Goal: Task Accomplishment & Management: Manage account settings

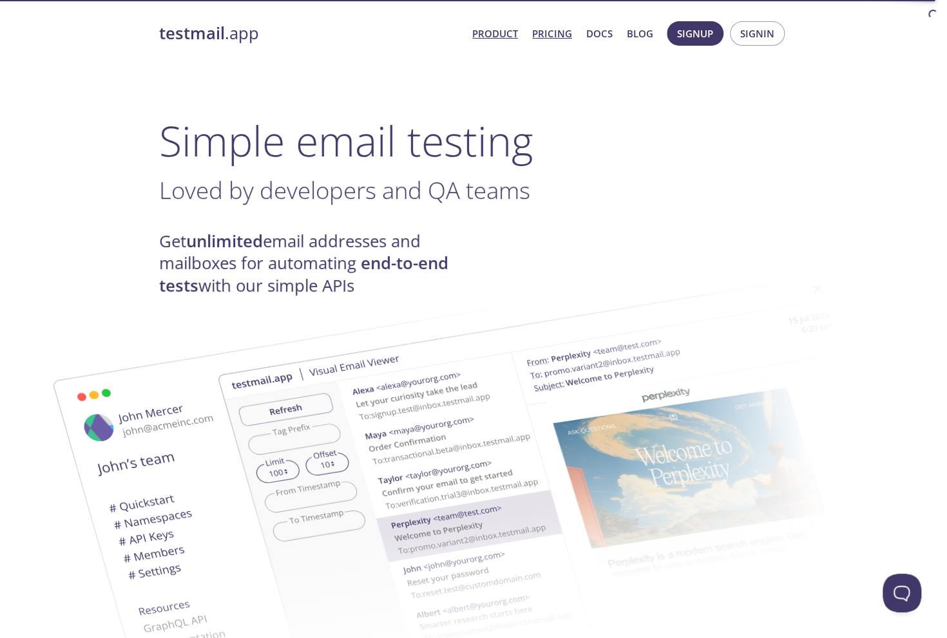
click at [555, 37] on link "Pricing" at bounding box center [552, 33] width 40 height 17
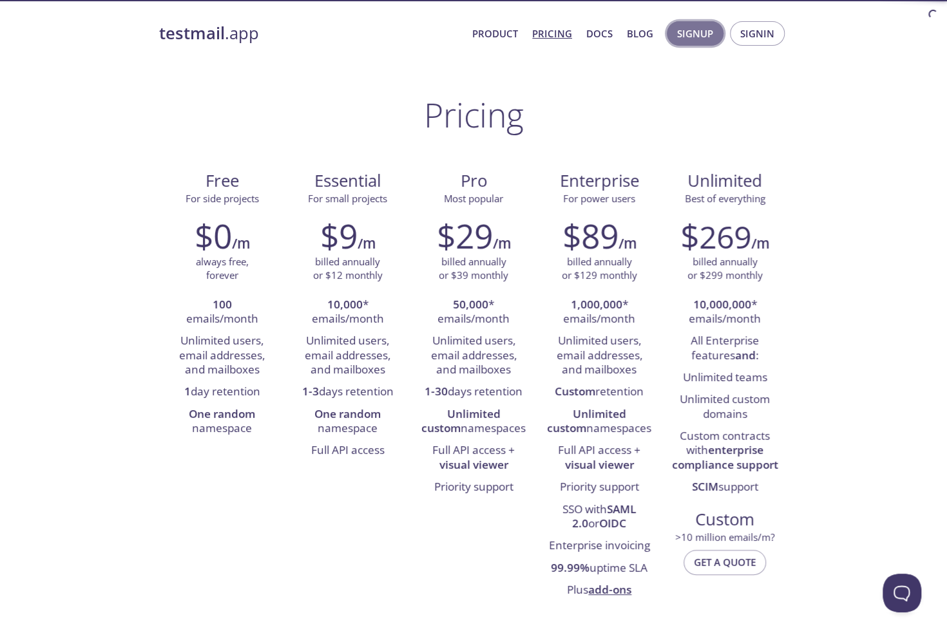
click at [709, 33] on span "Signup" at bounding box center [695, 33] width 36 height 17
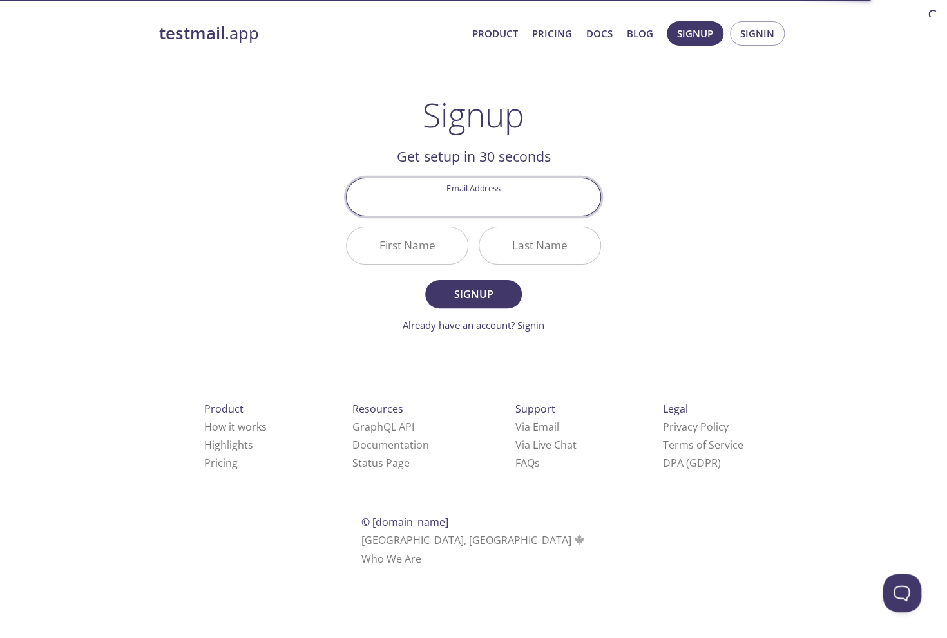
click at [434, 207] on input "Email Address" at bounding box center [474, 196] width 254 height 37
type input "[EMAIL_ADDRESS][DOMAIN_NAME]"
click at [341, 106] on main "Signup Get setup in 30 seconds Email Address [EMAIL_ADDRESS][DOMAIN_NAME] First…" at bounding box center [474, 214] width 286 height 238
click at [449, 247] on input "First Name" at bounding box center [407, 245] width 121 height 37
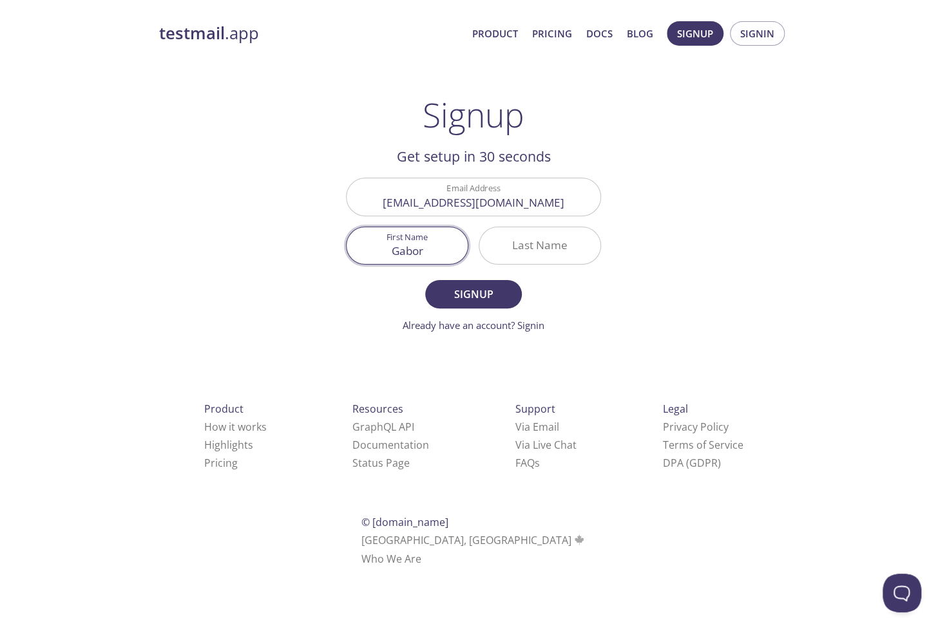
type input "Gabor"
type input "[MEDICAL_DATA]"
click at [633, 175] on div "testmail .app Product Pricing Docs Blog Signup Signin Signup Get setup in 30 se…" at bounding box center [474, 308] width 660 height 591
click at [506, 293] on span "Signup" at bounding box center [473, 294] width 68 height 18
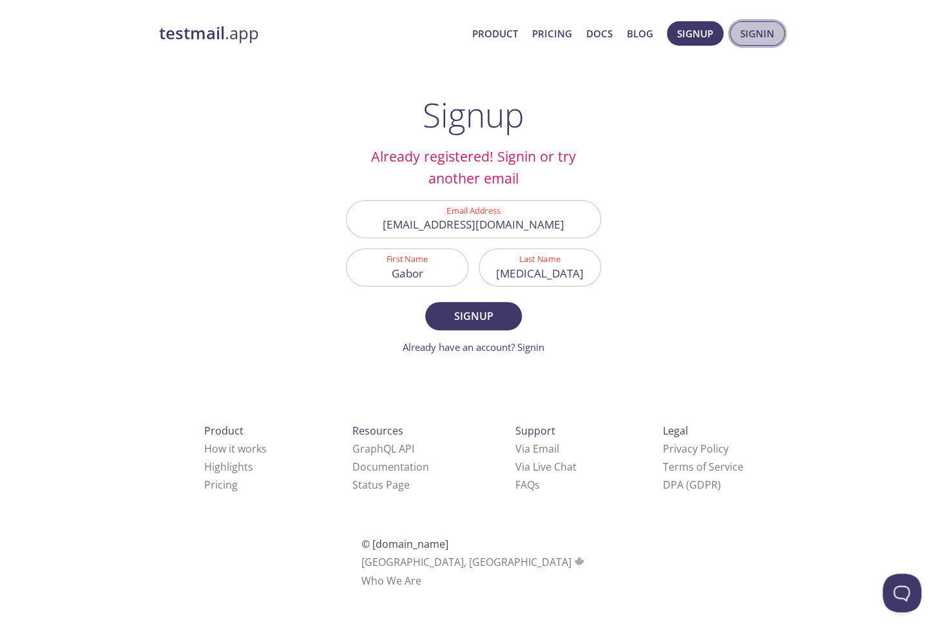
click at [767, 39] on span "Signin" at bounding box center [757, 33] width 34 height 17
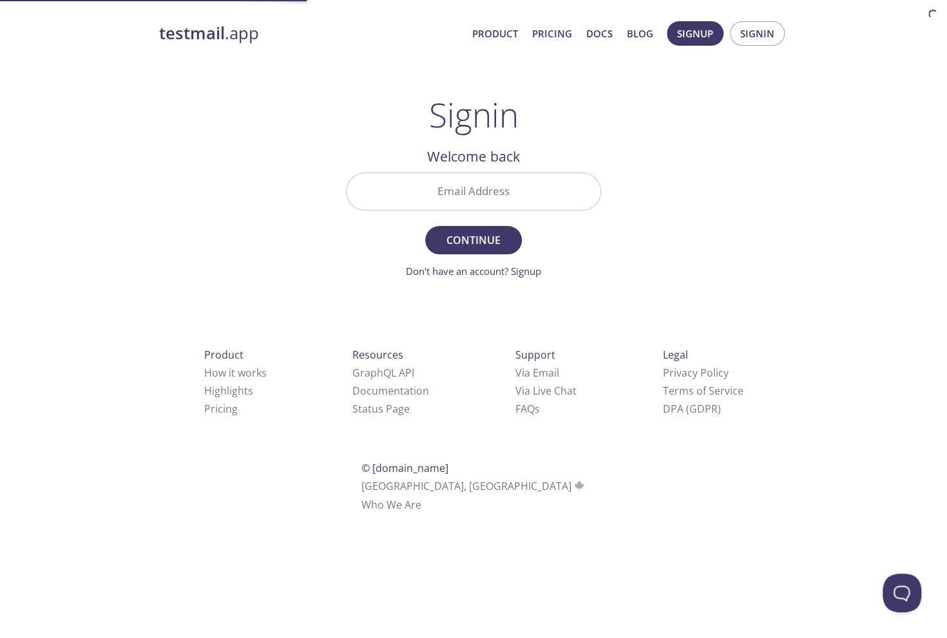
click at [499, 186] on input "Email Address" at bounding box center [474, 191] width 254 height 37
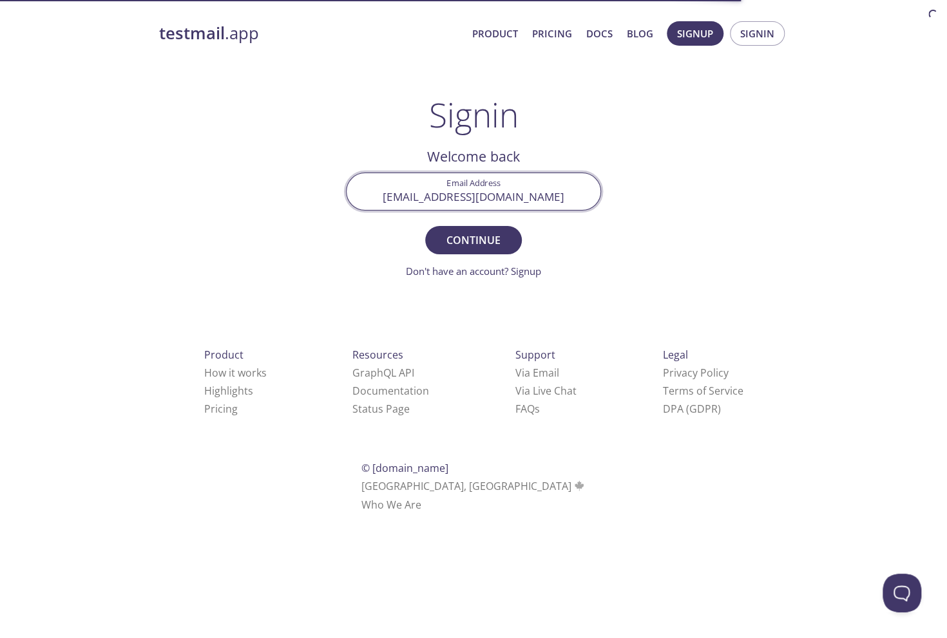
type input "[EMAIL_ADDRESS][DOMAIN_NAME]"
click at [734, 138] on div "testmail .app Product Pricing Docs Blog Signup Signin Signin Welcome back Email…" at bounding box center [474, 281] width 660 height 537
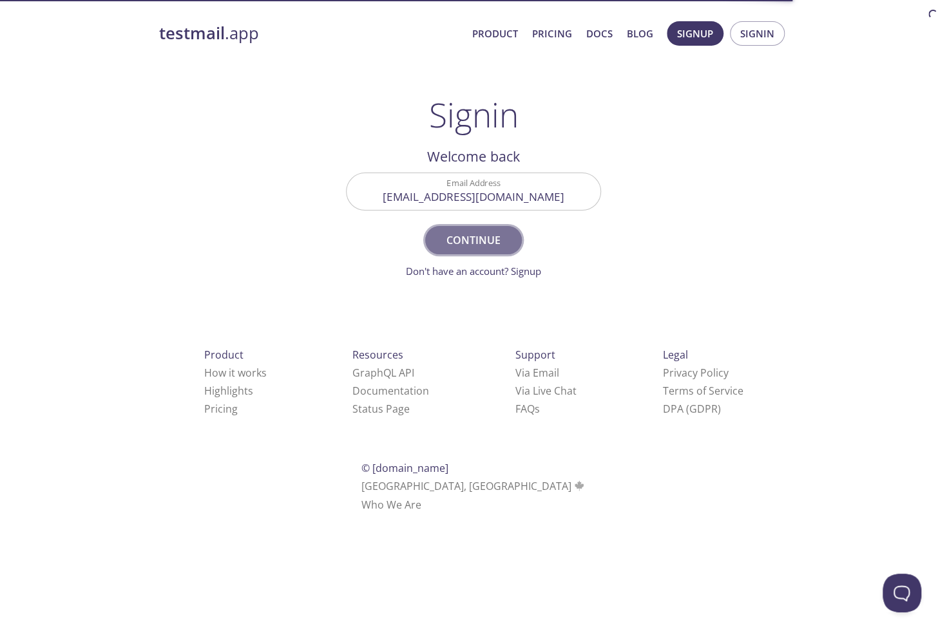
click at [490, 239] on span "Continue" at bounding box center [473, 240] width 68 height 18
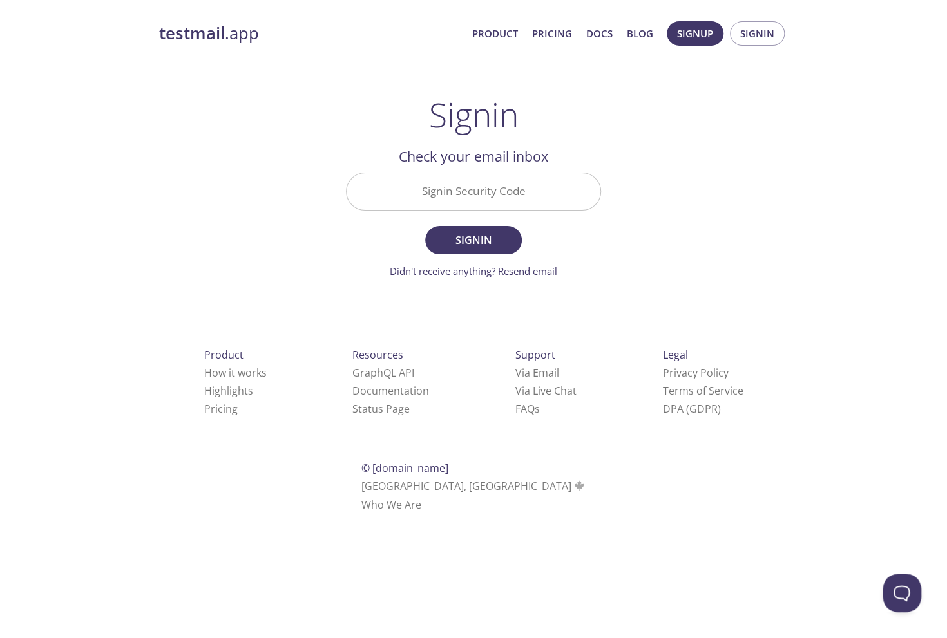
click at [521, 203] on input "Signin Security Code" at bounding box center [474, 191] width 254 height 37
paste input "L1W1DQN"
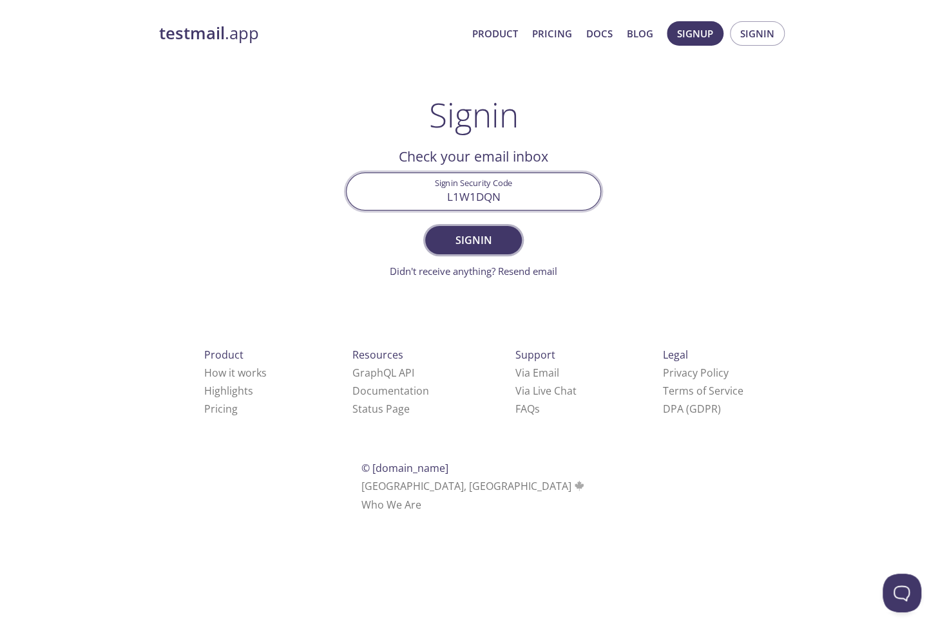
type input "L1W1DQN"
click at [488, 238] on span "Signin" at bounding box center [473, 240] width 68 height 18
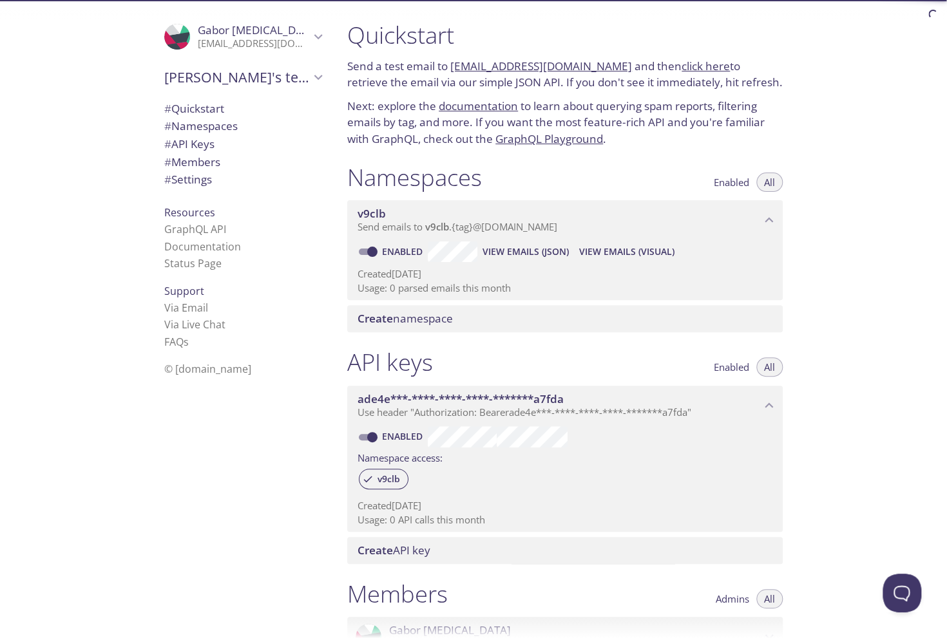
click at [253, 79] on span "[PERSON_NAME]'s team" at bounding box center [237, 77] width 146 height 18
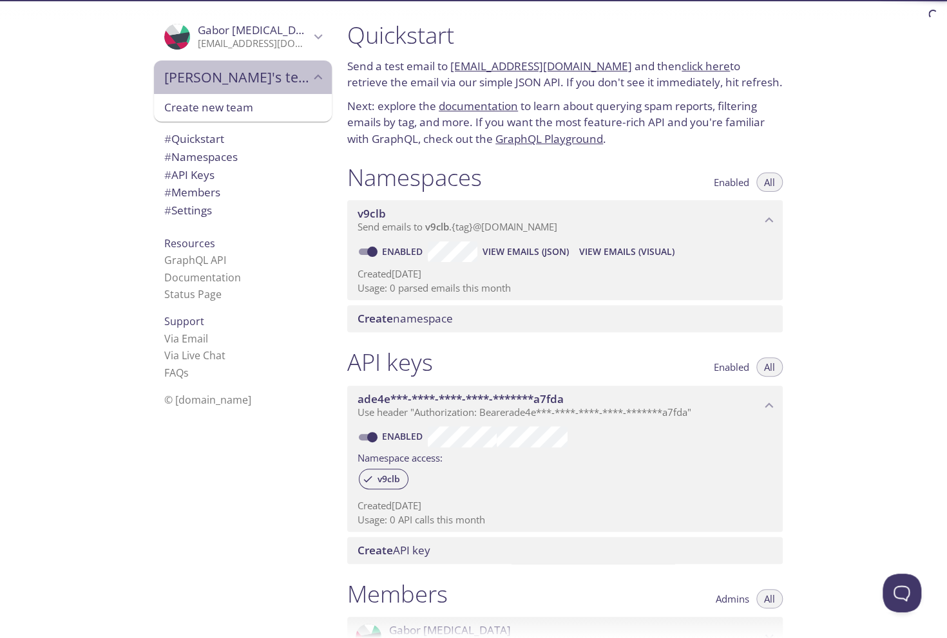
click at [253, 81] on span "[PERSON_NAME]'s team" at bounding box center [237, 77] width 146 height 18
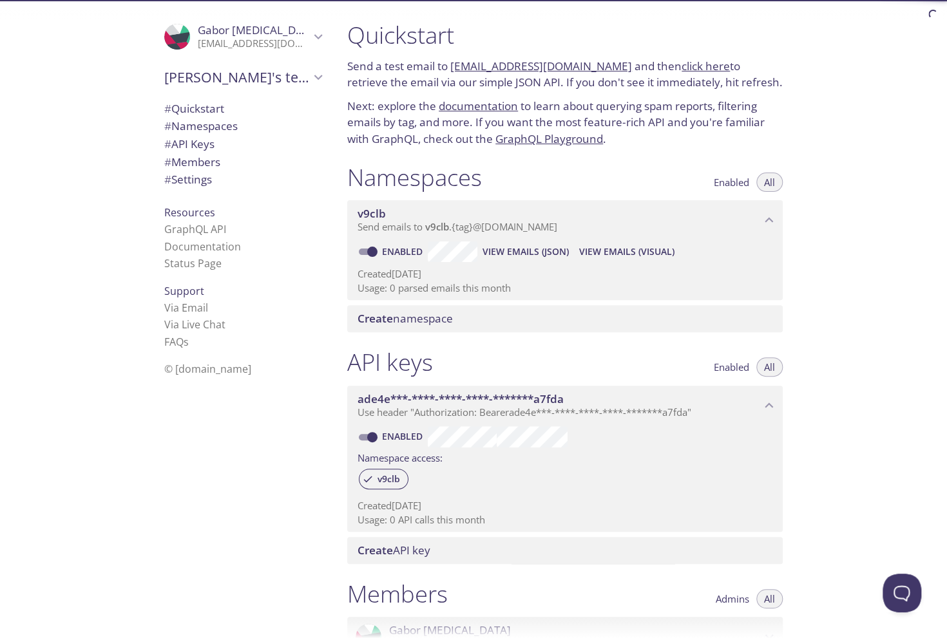
click at [228, 166] on span "# Members" at bounding box center [242, 162] width 157 height 17
click at [216, 269] on link "Status Page" at bounding box center [192, 263] width 57 height 14
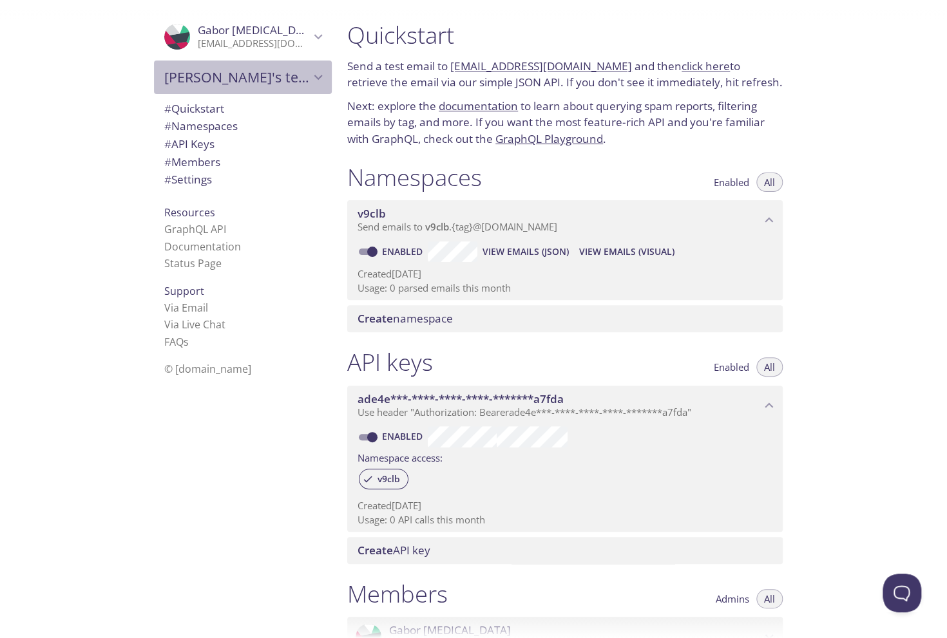
click at [279, 70] on span "[PERSON_NAME]'s team" at bounding box center [237, 77] width 146 height 18
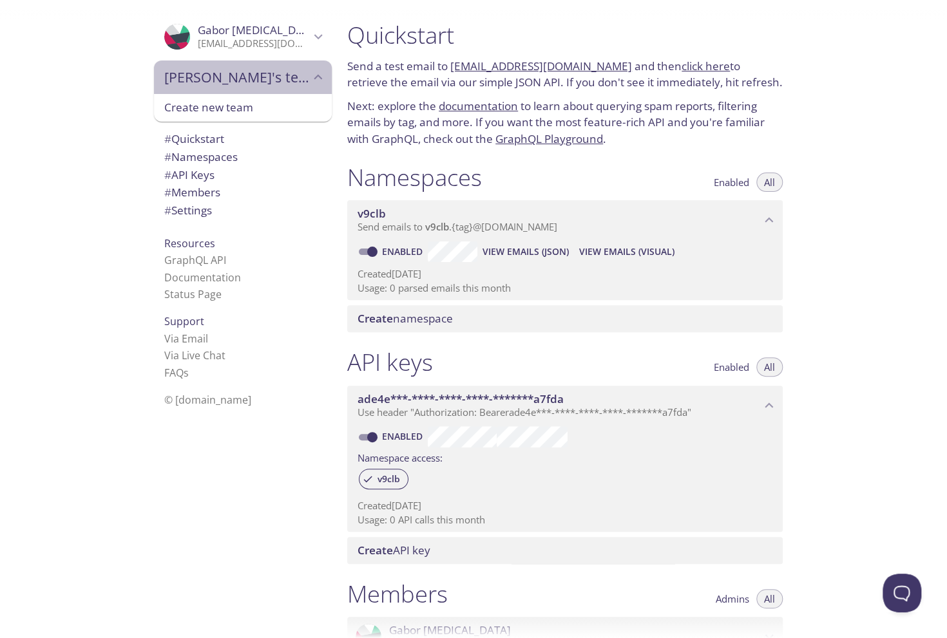
click at [279, 70] on span "[PERSON_NAME]'s team" at bounding box center [237, 77] width 146 height 18
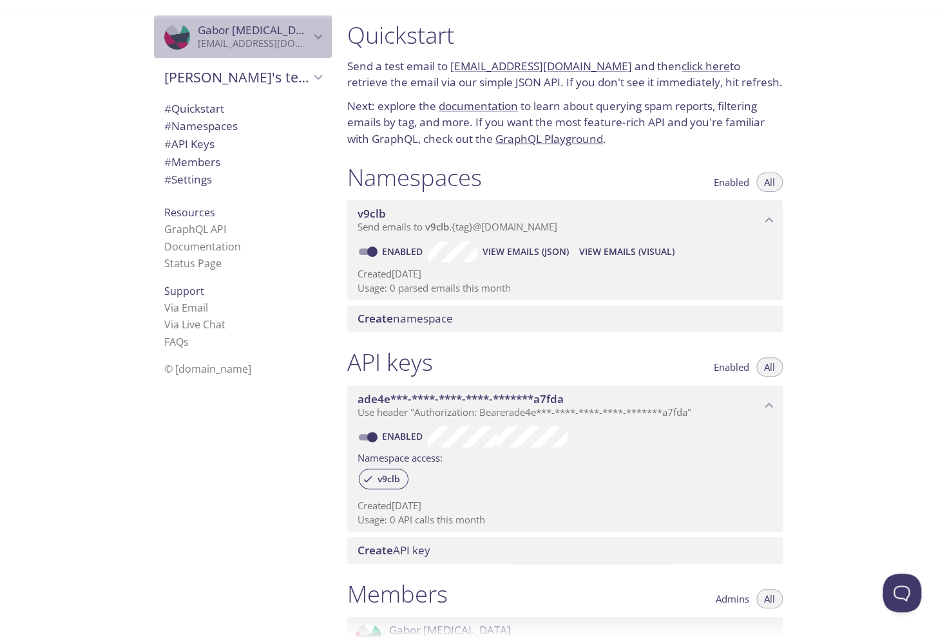
click at [256, 37] on p "[EMAIL_ADDRESS][DOMAIN_NAME]" at bounding box center [254, 43] width 112 height 13
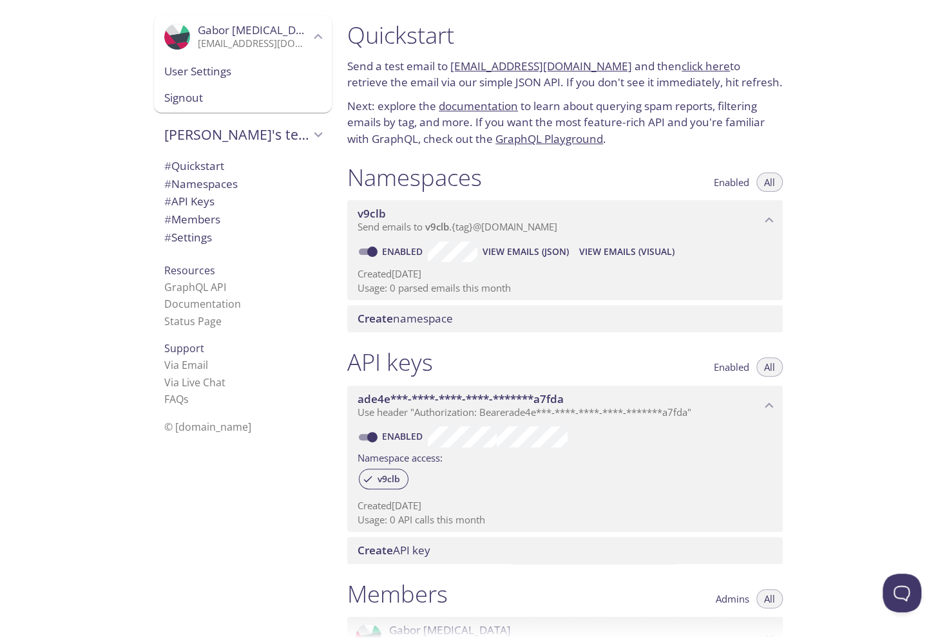
click at [212, 68] on span "User Settings" at bounding box center [242, 71] width 157 height 17
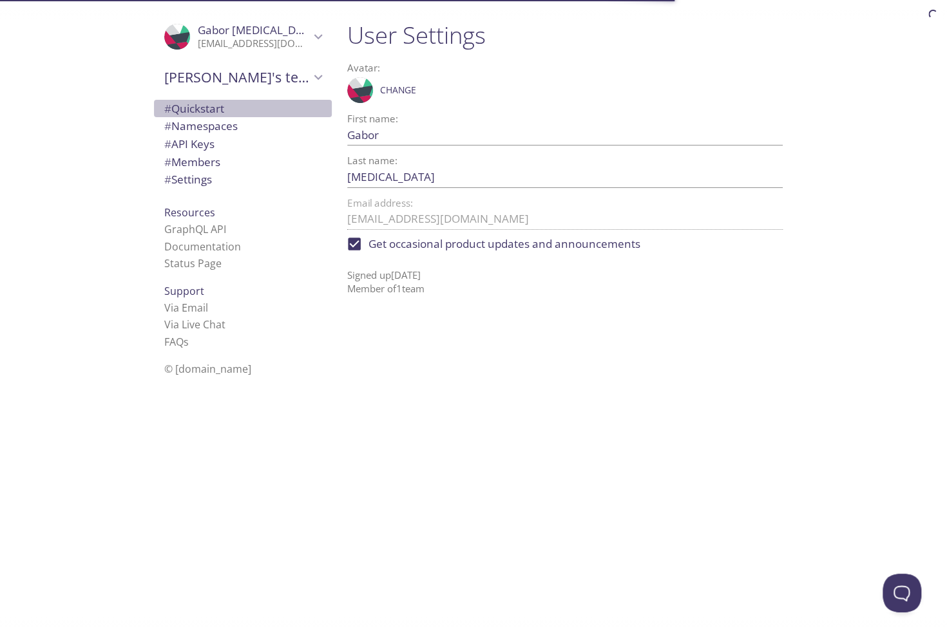
click at [205, 104] on span "# Quickstart" at bounding box center [194, 108] width 60 height 15
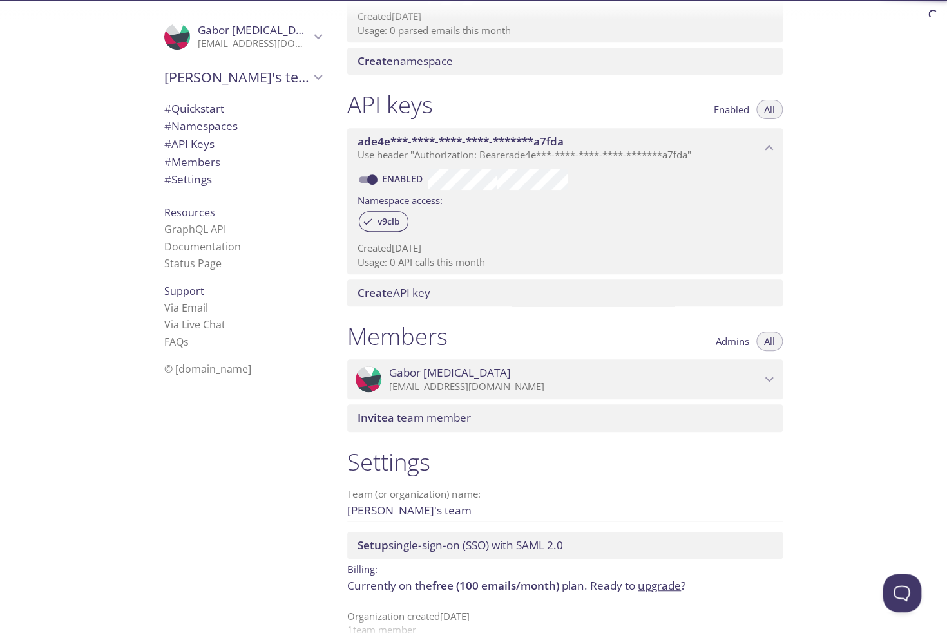
scroll to position [278, 0]
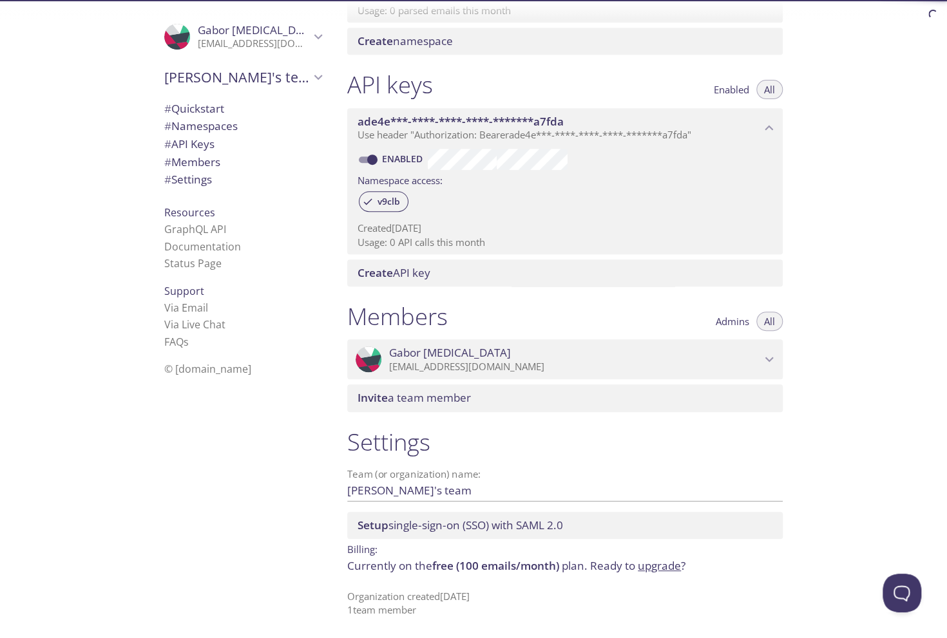
click at [762, 362] on icon "Gabor Prion" at bounding box center [769, 359] width 17 height 17
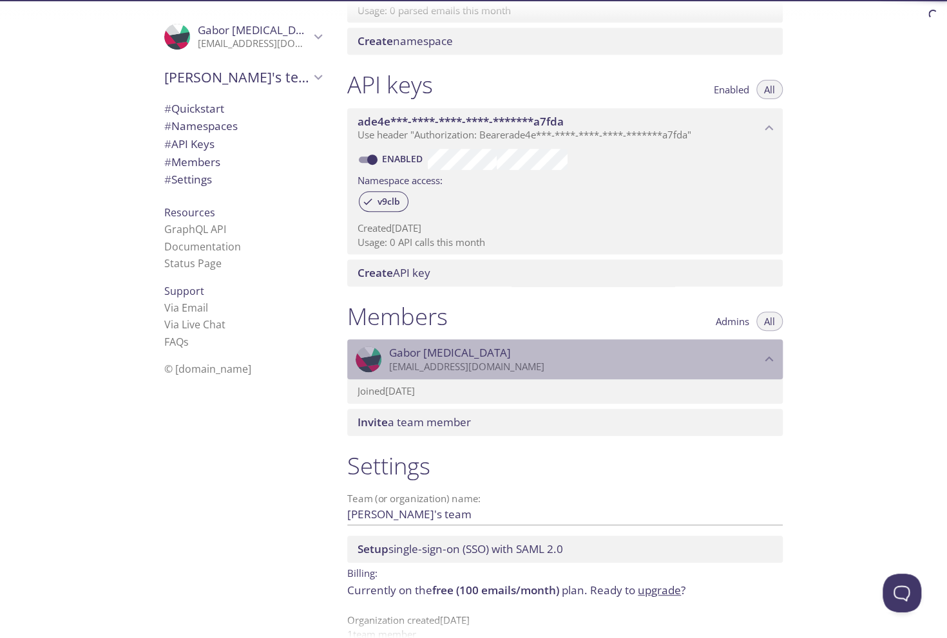
click at [762, 362] on icon "Gabor Prion" at bounding box center [769, 359] width 17 height 17
